Goal: Task Accomplishment & Management: Use online tool/utility

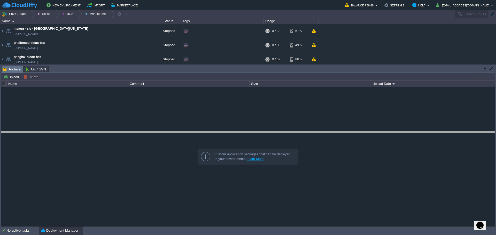
drag, startPoint x: 0, startPoint y: 0, endPoint x: 150, endPoint y: 137, distance: 203.1
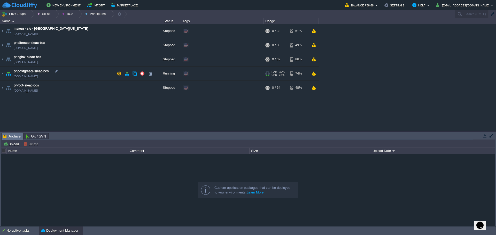
click at [86, 74] on td "pr-postgresql-sieac-bcs [DOMAIN_NAME]" at bounding box center [77, 74] width 155 height 14
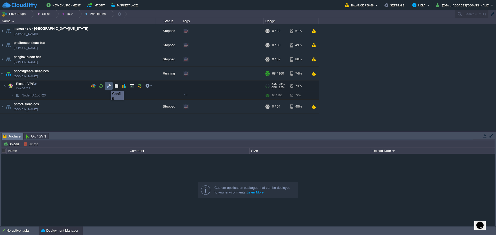
click at [107, 86] on button "button" at bounding box center [108, 86] width 5 height 5
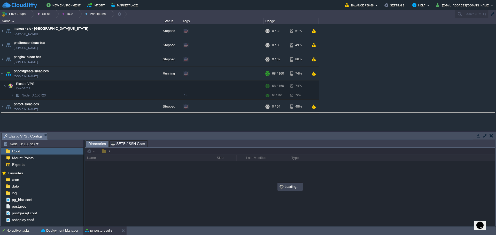
drag, startPoint x: 149, startPoint y: 137, endPoint x: 147, endPoint y: 116, distance: 21.0
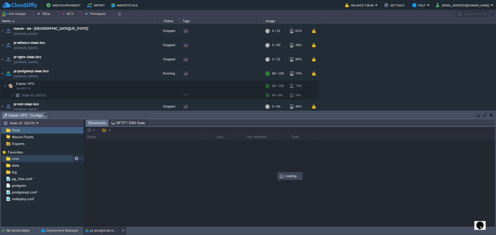
click at [25, 159] on div "cron" at bounding box center [42, 158] width 82 height 7
click at [21, 186] on span "postgres" at bounding box center [19, 185] width 16 height 5
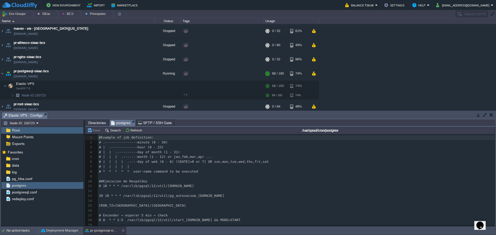
scroll to position [2, 0]
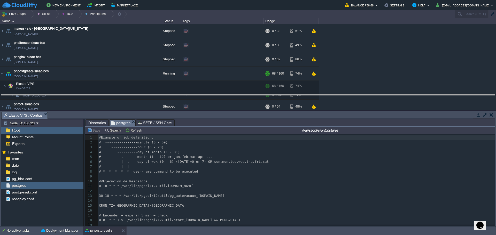
drag, startPoint x: 175, startPoint y: 113, endPoint x: 175, endPoint y: 97, distance: 16.0
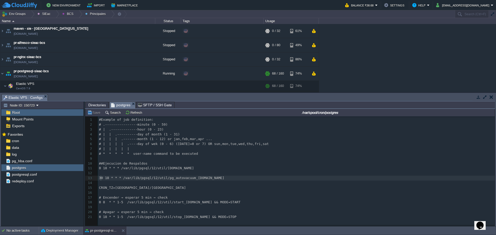
click at [101, 179] on div "21 1 #Example of job definition: 2 # .----------------minute (0 - 59) 3 # | .--…" at bounding box center [297, 168] width 398 height 102
type textarea "49"
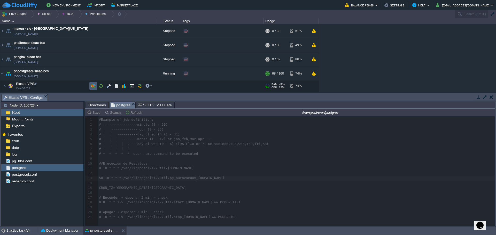
type textarea "50"
click at [90, 87] on td at bounding box center [93, 86] width 8 height 8
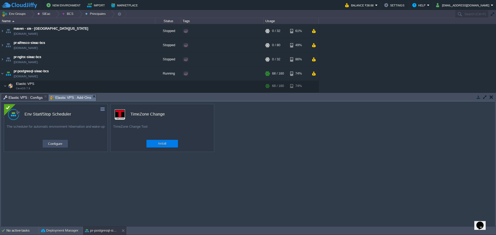
click at [62, 145] on button "Configure" at bounding box center [54, 144] width 17 height 6
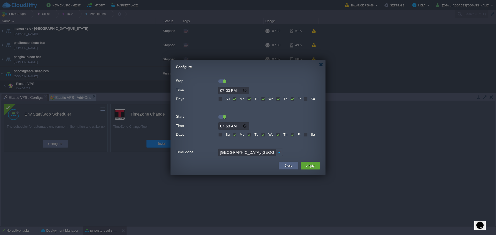
click at [223, 90] on input "19:00" at bounding box center [233, 90] width 31 height 7
type input "20:00"
click at [310, 167] on button "Apply" at bounding box center [310, 166] width 12 height 6
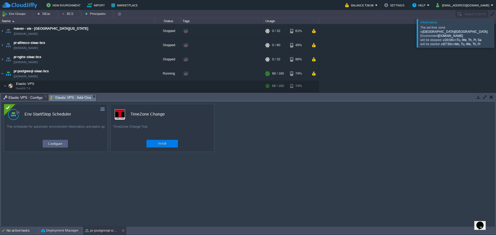
click at [495, 34] on div at bounding box center [502, 33] width 0 height 28
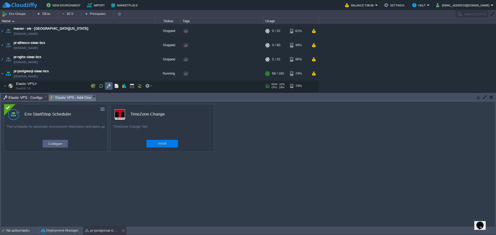
click at [107, 84] on button "button" at bounding box center [108, 86] width 5 height 5
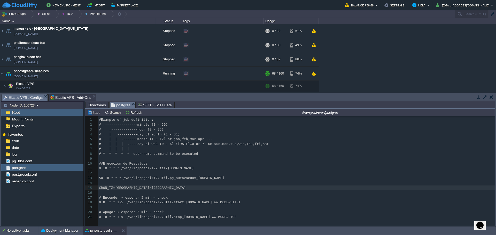
type textarea "CRON_TZ=[GEOGRAPHIC_DATA]/[GEOGRAPHIC_DATA]"
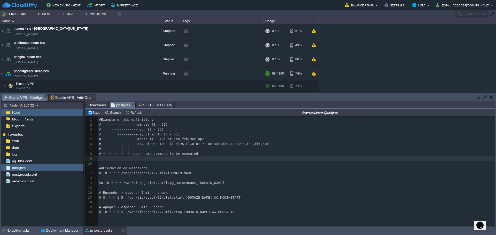
type textarea "\"
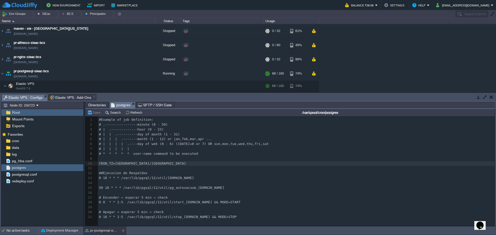
drag, startPoint x: 159, startPoint y: 158, endPoint x: 154, endPoint y: 166, distance: 8.8
click at [159, 158] on pre "​" at bounding box center [297, 158] width 398 height 5
click at [169, 188] on div "xxxxxxxxxx CRON_TZ=[GEOGRAPHIC_DATA]/[GEOGRAPHIC_DATA] 1 #Example of job defini…" at bounding box center [297, 168] width 398 height 102
type textarea "pg_autovacuum_[DOMAIN_NAME]"
click at [91, 104] on span "Directories" at bounding box center [97, 105] width 18 height 6
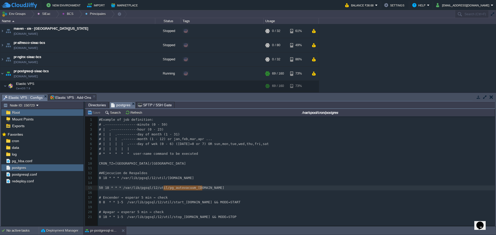
click at [115, 104] on span "postgres" at bounding box center [120, 105] width 19 height 6
type textarea "h"
type textarea "/var/lib/pgsql/12/util/"
drag, startPoint x: 164, startPoint y: 189, endPoint x: 122, endPoint y: 188, distance: 41.8
click at [96, 107] on span "Directories" at bounding box center [97, 105] width 18 height 6
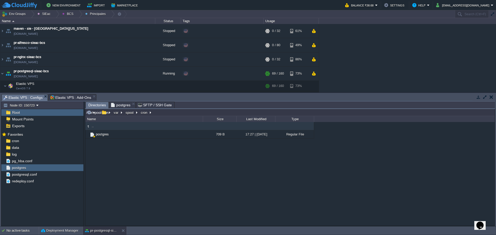
click at [162, 114] on input "/var/spool/cron" at bounding box center [289, 112] width 409 height 7
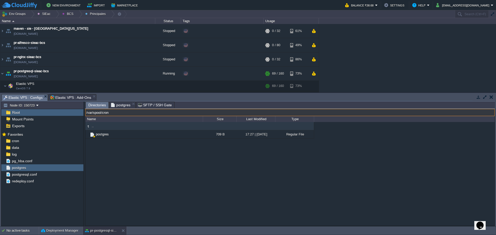
paste input "lib/pgsql/12/util/"
type input "/var/lib/pgsql/12/util/"
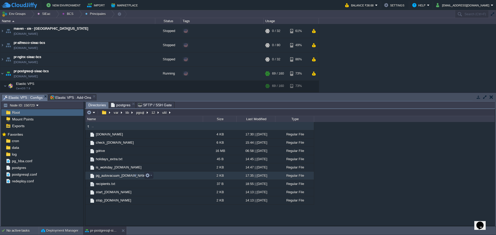
click at [105, 177] on span "pg_autovacuum_[DOMAIN_NAME]" at bounding box center [122, 175] width 54 height 4
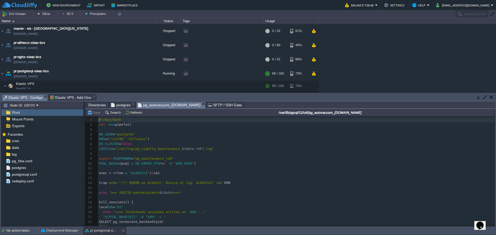
scroll to position [2, 0]
click at [134, 129] on pre "​" at bounding box center [296, 129] width 396 height 5
click at [161, 133] on pre "DB_USER = "postgres"" at bounding box center [296, 134] width 396 height 5
type textarea "#"
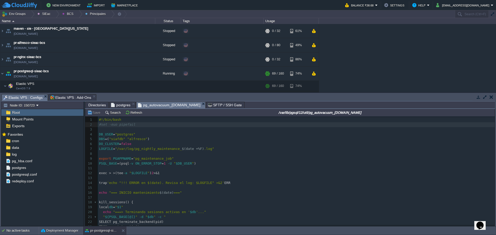
click at [64, 99] on span "Elastic VPS : Add-Ons" at bounding box center [70, 97] width 41 height 6
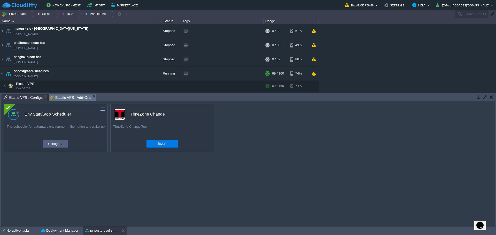
drag, startPoint x: 27, startPoint y: 96, endPoint x: 31, endPoint y: 97, distance: 3.9
click at [28, 96] on span "Elastic VPS : Configs" at bounding box center [22, 97] width 39 height 6
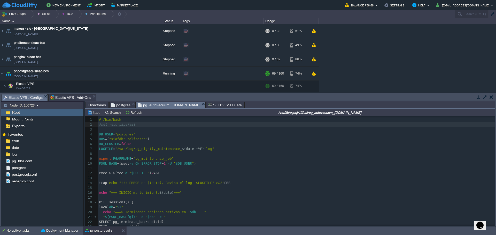
click at [116, 104] on span "postgres" at bounding box center [120, 105] width 19 height 6
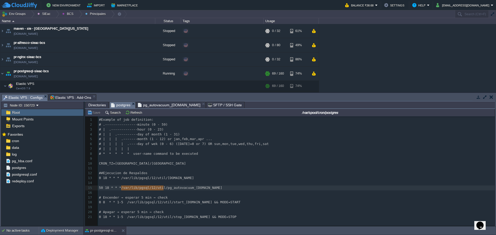
drag, startPoint x: 90, startPoint y: 106, endPoint x: 96, endPoint y: 107, distance: 6.3
click at [90, 106] on span "Directories" at bounding box center [97, 105] width 18 height 6
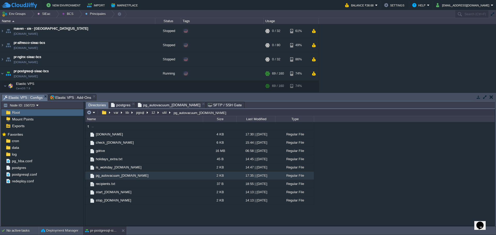
click at [115, 105] on span "postgres" at bounding box center [120, 105] width 19 height 6
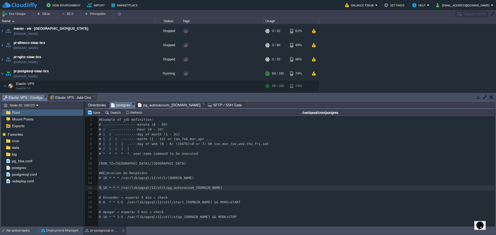
scroll to position [2, 4]
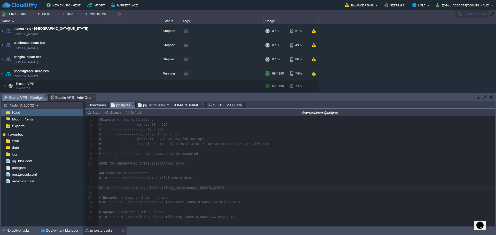
type textarea "52"
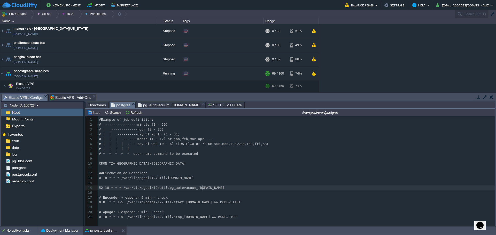
click at [236, 190] on pre "52 18 * * * /var/lib/pgsql/12/util/pg_autovacuum_[DOMAIN_NAME]" at bounding box center [297, 188] width 398 height 5
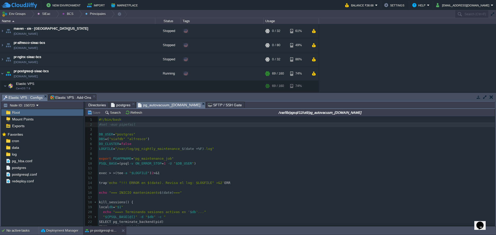
click at [164, 108] on span "pg_autovacuum_[DOMAIN_NAME]" at bounding box center [169, 105] width 62 height 6
click at [214, 148] on pre "LOGFILE = "/var/log/pg_nightly_maintenance_ $(date +%F) .log"" at bounding box center [296, 149] width 396 height 5
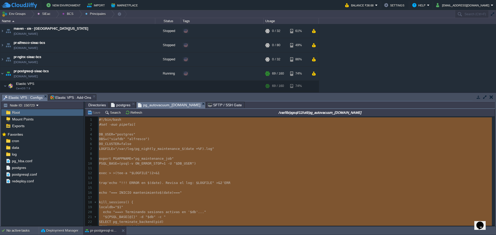
type textarea "-"
click at [116, 105] on span "postgres" at bounding box center [120, 105] width 19 height 6
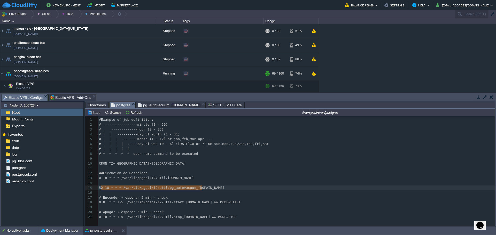
type textarea "52 18 * * * /var/lib/pgsql/12/util/pg_autovacuum_[DOMAIN_NAME]"
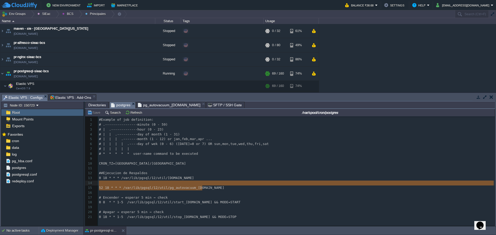
drag, startPoint x: 210, startPoint y: 189, endPoint x: 98, endPoint y: 186, distance: 111.8
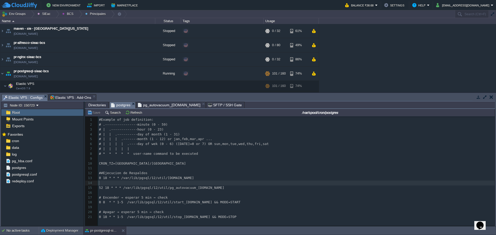
click at [192, 187] on div "xxxxxxxxxx CRON_TZ=[GEOGRAPHIC_DATA]/[GEOGRAPHIC_DATA] 1 #Example of job defini…" at bounding box center [297, 168] width 398 height 102
type textarea "52 18 * * * /var/lib/pgsql/12/util/pg_autovacuum_[DOMAIN_NAME]"
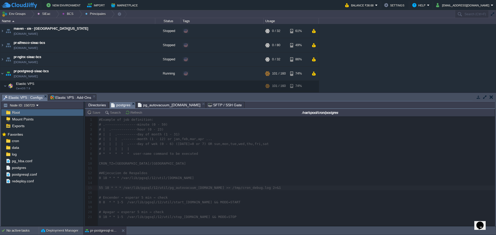
type textarea "5"
click at [191, 192] on pre "​" at bounding box center [297, 192] width 398 height 5
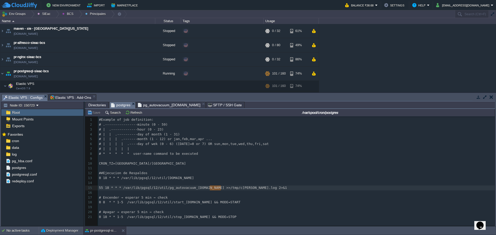
type textarea "/tmp/"
drag, startPoint x: 210, startPoint y: 189, endPoint x: 219, endPoint y: 188, distance: 8.8
click at [88, 106] on div "Directories" at bounding box center [96, 105] width 23 height 6
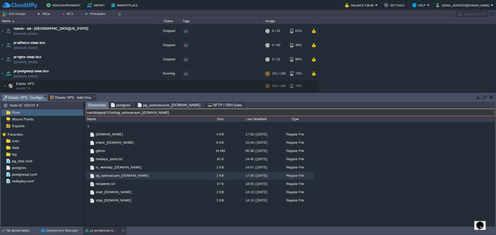
click at [228, 116] on input "/var/lib/pgsql/12/util/pg_autovacuum_[DOMAIN_NAME]" at bounding box center [289, 112] width 409 height 7
paste input "tmp/"
type input "/tmp/"
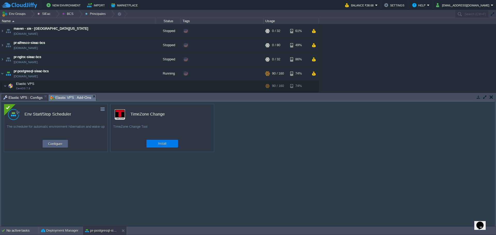
click at [65, 98] on span "Elastic VPS : Add-Ons" at bounding box center [70, 97] width 41 height 6
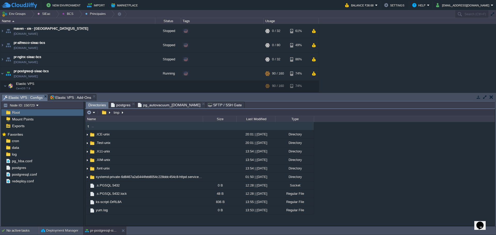
click at [17, 98] on span "Elastic VPS : Configs" at bounding box center [22, 97] width 39 height 6
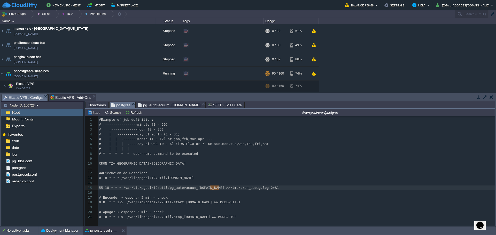
click at [119, 104] on span "postgres" at bounding box center [120, 105] width 19 height 6
click at [217, 182] on pre "​" at bounding box center [297, 183] width 398 height 5
click at [93, 106] on span "Directories" at bounding box center [97, 105] width 18 height 6
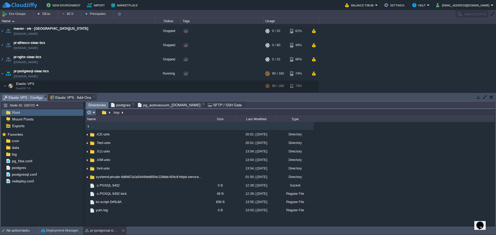
click at [94, 112] on em at bounding box center [91, 112] width 9 height 5
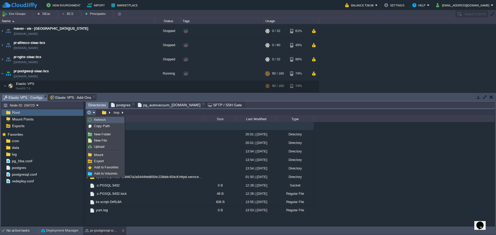
click at [98, 120] on span "Refresh" at bounding box center [100, 120] width 12 height 4
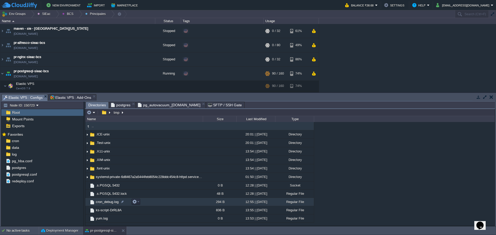
click at [110, 203] on span "cron_debug.log" at bounding box center [107, 202] width 24 height 4
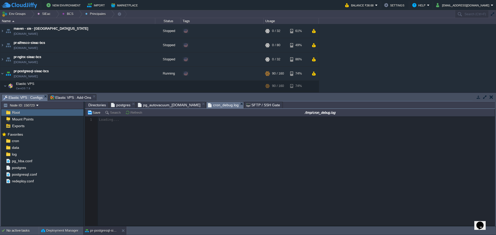
scroll to position [2, 0]
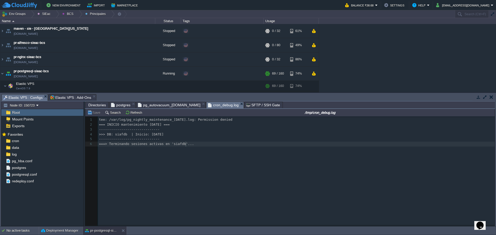
click at [210, 151] on div "6 1 tee: /var/log/pg_nightly_maintenance_[DATE].log: Permission denied 2 === IN…" at bounding box center [293, 174] width 417 height 117
click at [194, 157] on div "6 1 tee: /var/log/pg_nightly_maintenance_[DATE].log: Permission denied 2 === IN…" at bounding box center [293, 174] width 417 height 117
click at [126, 113] on button "Refresh" at bounding box center [134, 112] width 18 height 5
click at [127, 113] on button "Refresh" at bounding box center [134, 112] width 18 height 5
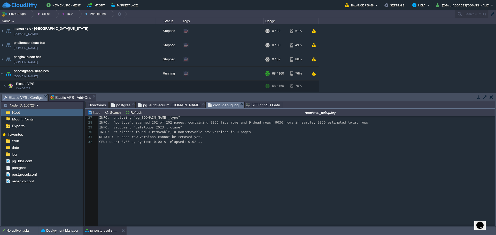
scroll to position [129, 0]
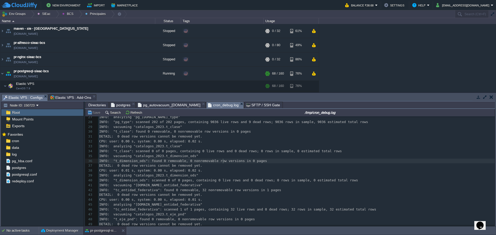
click at [222, 159] on span "INFO: "t_dimension_ods": found 0 removable, 0 nonremovable row versions in 0 pa…" at bounding box center [183, 161] width 168 height 4
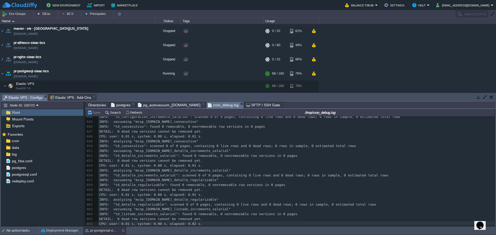
scroll to position [4104, 0]
click at [126, 105] on span "postgres" at bounding box center [120, 105] width 19 height 6
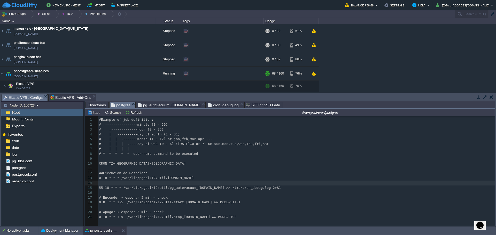
click at [156, 106] on span "pg_autovacuum_[DOMAIN_NAME]" at bounding box center [169, 105] width 62 height 6
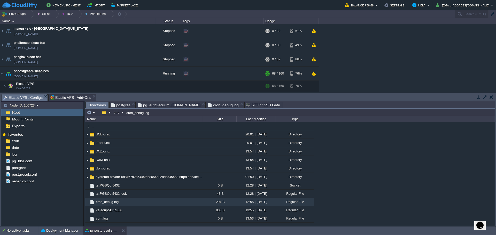
click at [94, 106] on span "Directories" at bounding box center [97, 105] width 18 height 6
click at [112, 204] on span "cron_debug.log" at bounding box center [107, 202] width 24 height 4
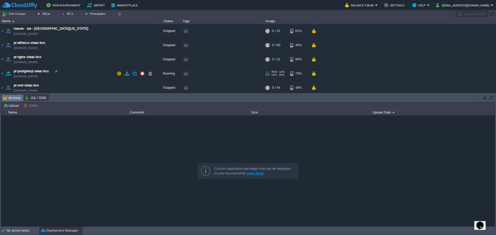
click at [97, 71] on td "pr-postgresql-sieac-bcs [DOMAIN_NAME]" at bounding box center [77, 74] width 155 height 14
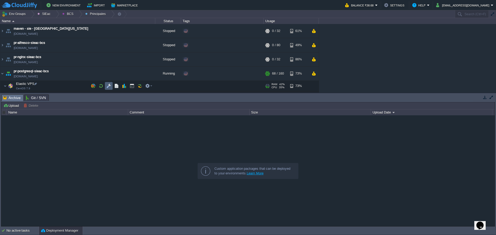
click at [108, 85] on button "button" at bounding box center [108, 86] width 5 height 5
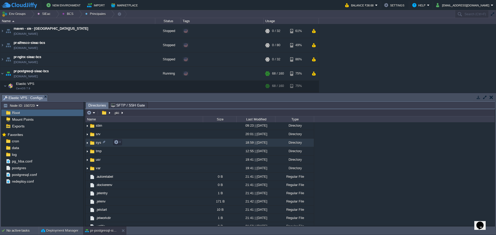
scroll to position [158, 0]
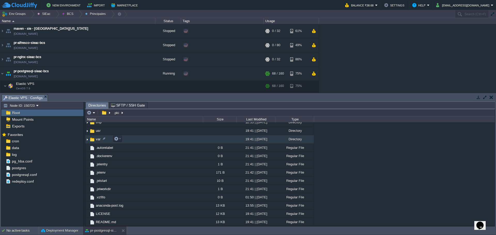
click at [98, 140] on span "var" at bounding box center [98, 139] width 6 height 4
click at [25, 167] on span "postgres" at bounding box center [19, 168] width 16 height 5
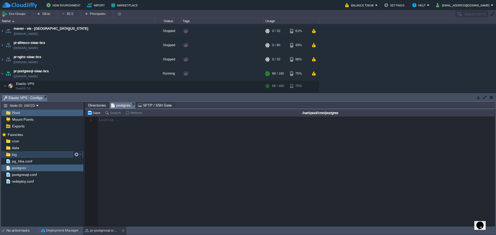
click at [10, 155] on img at bounding box center [7, 154] width 5 height 7
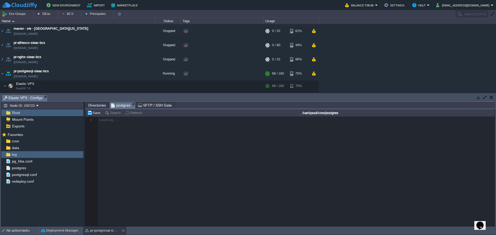
click at [121, 104] on span "postgres" at bounding box center [120, 105] width 19 height 6
click at [99, 105] on span "Directories" at bounding box center [97, 105] width 18 height 6
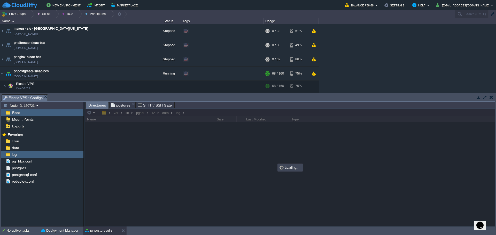
click at [120, 104] on span "postgres" at bounding box center [120, 105] width 19 height 6
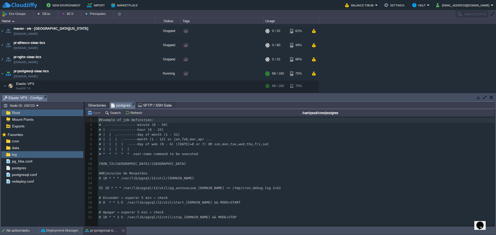
scroll to position [2, 0]
click at [186, 188] on div "21 1 #Example of job definition: 2 # .----------------minute (0 - 59) 3 # | .--…" at bounding box center [297, 169] width 398 height 102
type textarea "pg_autovacuum_plus"
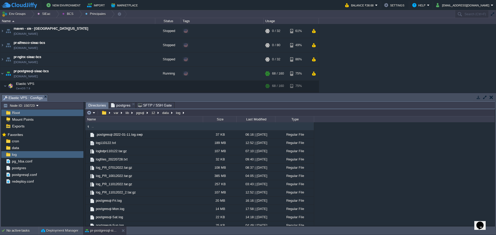
click at [96, 104] on span "Directories" at bounding box center [97, 105] width 18 height 6
click at [122, 103] on span "postgres" at bounding box center [120, 105] width 19 height 6
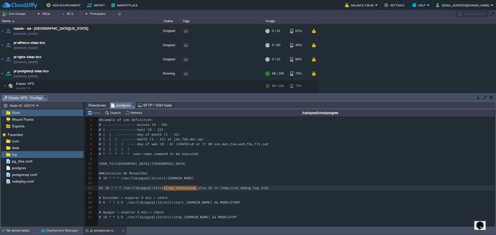
click at [160, 199] on div "x 1 #Example of job definition: 2 # .----------------minute (0 - 59) 3 # | .---…" at bounding box center [297, 169] width 398 height 102
type textarea "/var/lib/pgsql/12/util/"
drag, startPoint x: 164, startPoint y: 187, endPoint x: 124, endPoint y: 187, distance: 40.0
click at [97, 107] on span "Directories" at bounding box center [97, 105] width 18 height 6
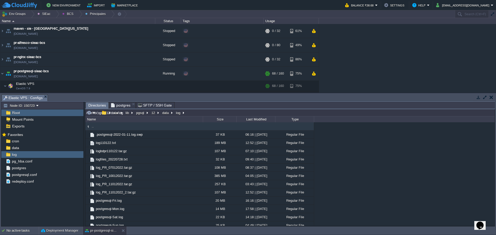
click at [202, 114] on input "/var/lib/pgsql/12/data/log" at bounding box center [289, 112] width 409 height 7
paste input "util/"
type input "/var/lib/pgsql/12/util/"
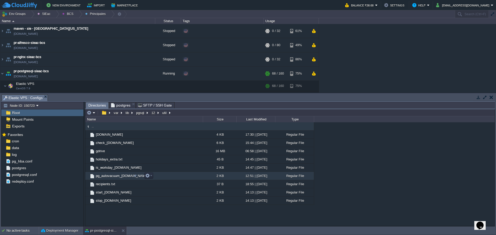
click at [105, 178] on span "pg_autovacuum_[DOMAIN_NAME]" at bounding box center [122, 176] width 54 height 4
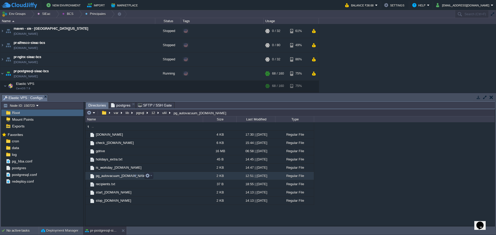
click at [105, 178] on span "pg_autovacuum_[DOMAIN_NAME]" at bounding box center [122, 176] width 54 height 4
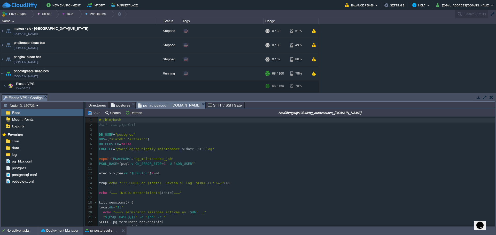
click at [139, 151] on span ""/var/log/pg_nightly_maintenance_" at bounding box center [148, 149] width 67 height 4
type textarea "LOGFILE="/var/log/pg_nightly_maintenance_$(date +%F).log""
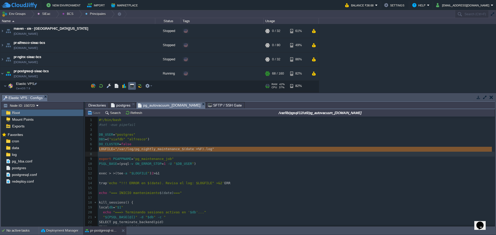
click at [130, 88] on button "button" at bounding box center [132, 86] width 5 height 5
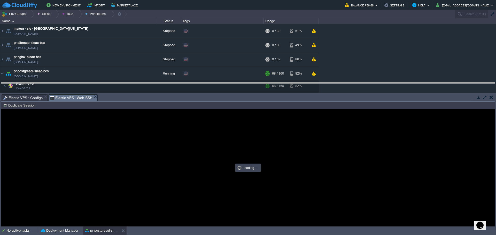
drag, startPoint x: 206, startPoint y: 99, endPoint x: 198, endPoint y: 89, distance: 12.7
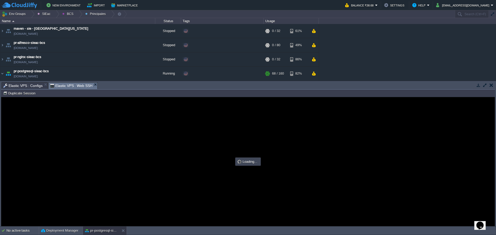
scroll to position [0, 0]
type input "#000000"
